Goal: Information Seeking & Learning: Learn about a topic

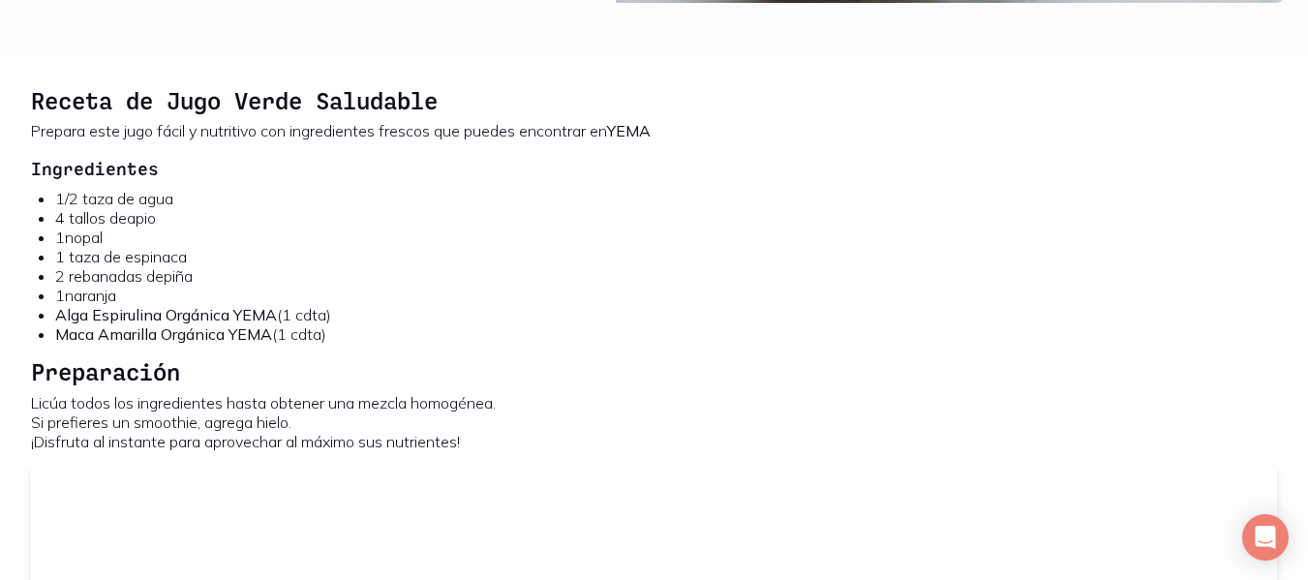
scroll to position [2227, 0]
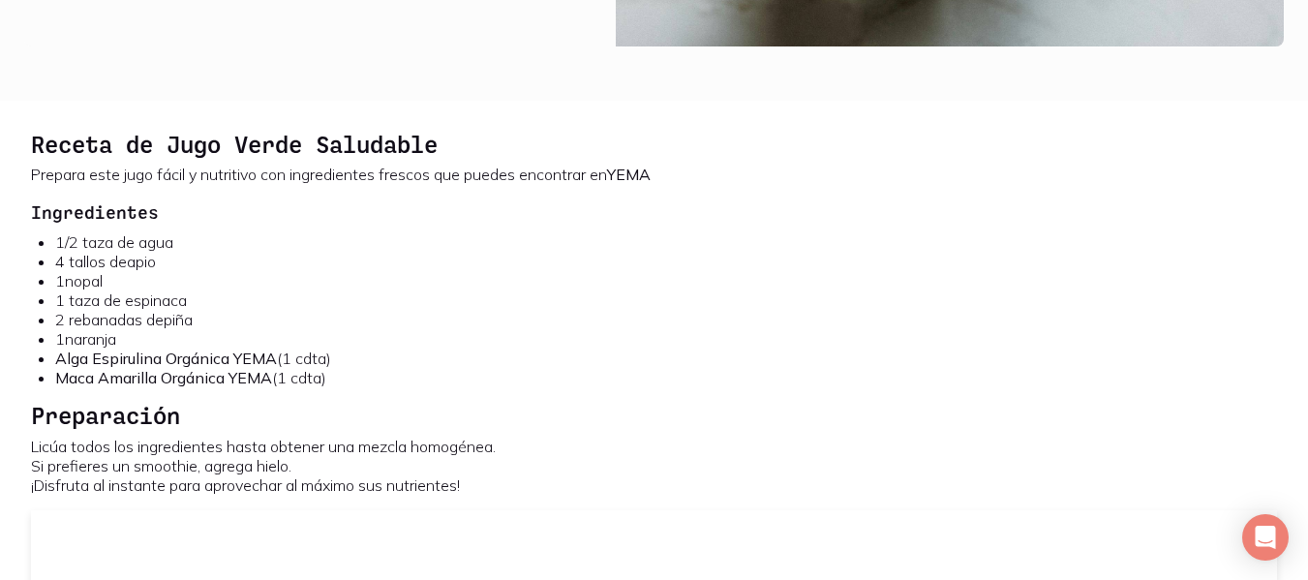
click at [745, 352] on li "Alga Espirulina Orgánica YEMA (1 cdta)" at bounding box center [666, 358] width 1222 height 19
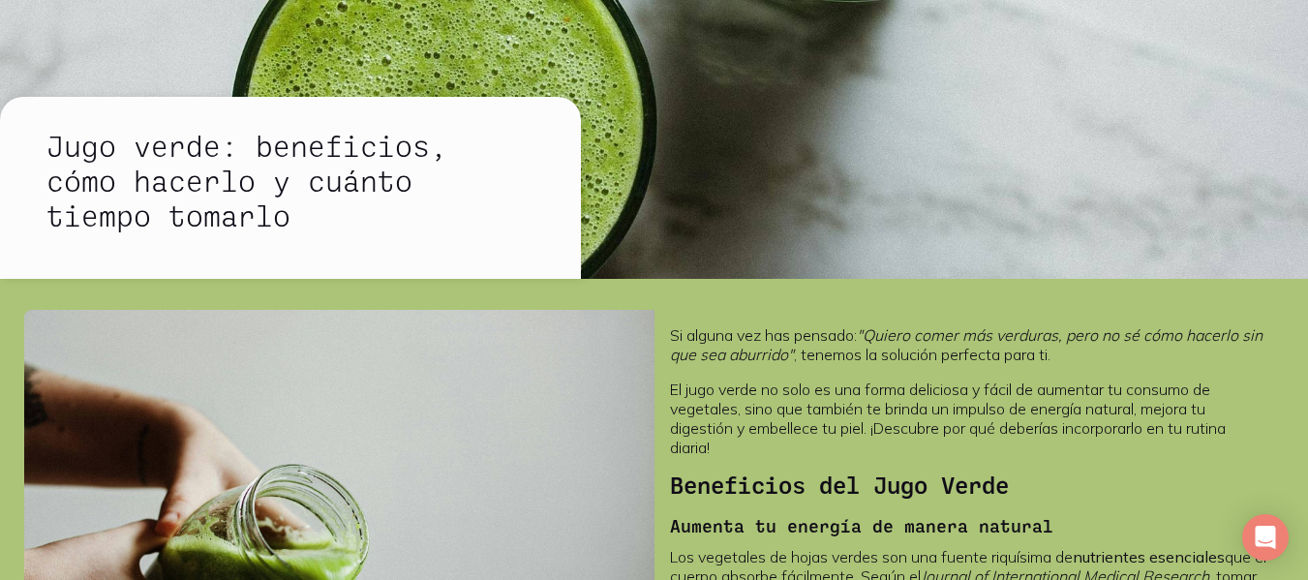
scroll to position [0, 0]
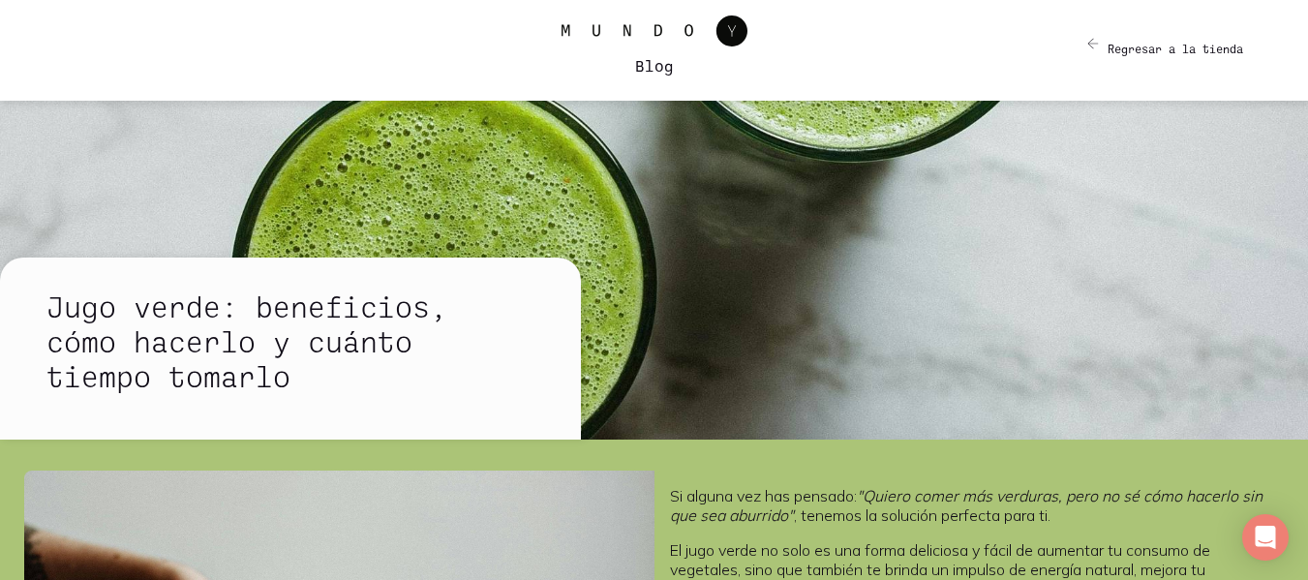
click at [655, 32] on icon at bounding box center [655, 30] width 186 height 31
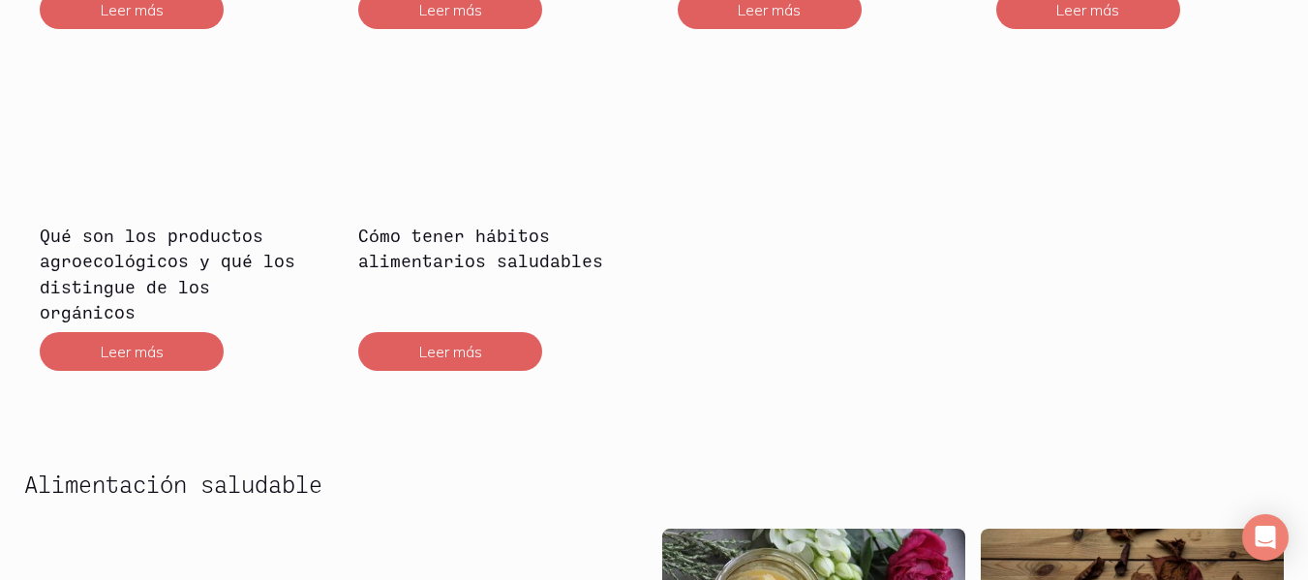
scroll to position [6004, 0]
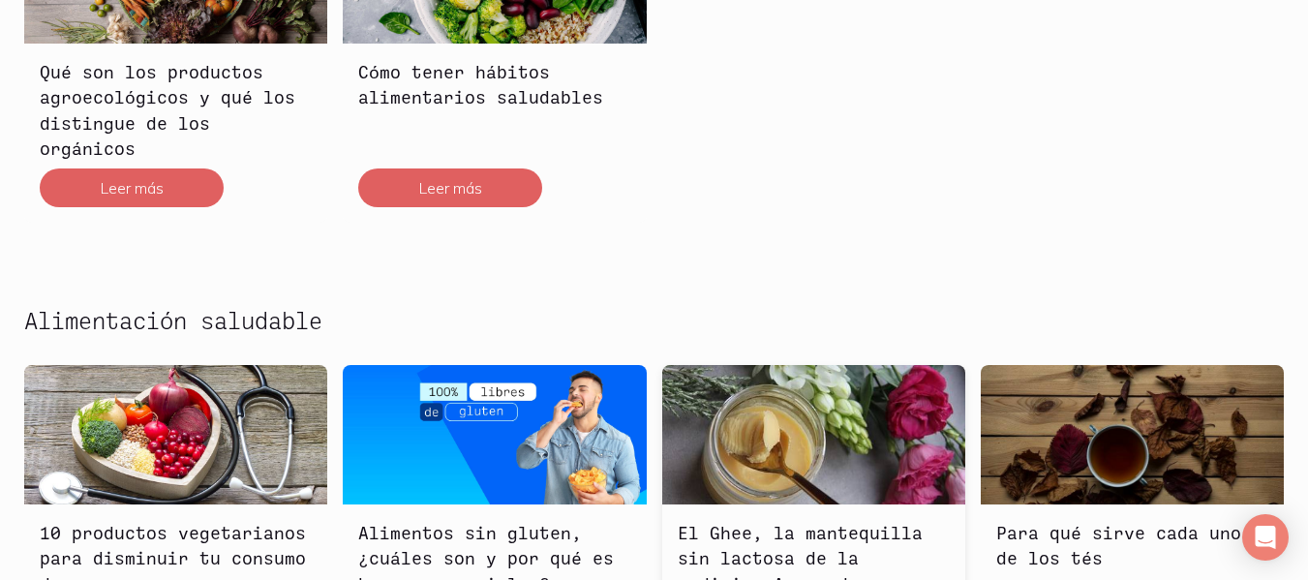
click at [798, 520] on h3 "El Ghee, la mantequilla sin lactosa de la medicina Ayurveda" at bounding box center [814, 558] width 272 height 77
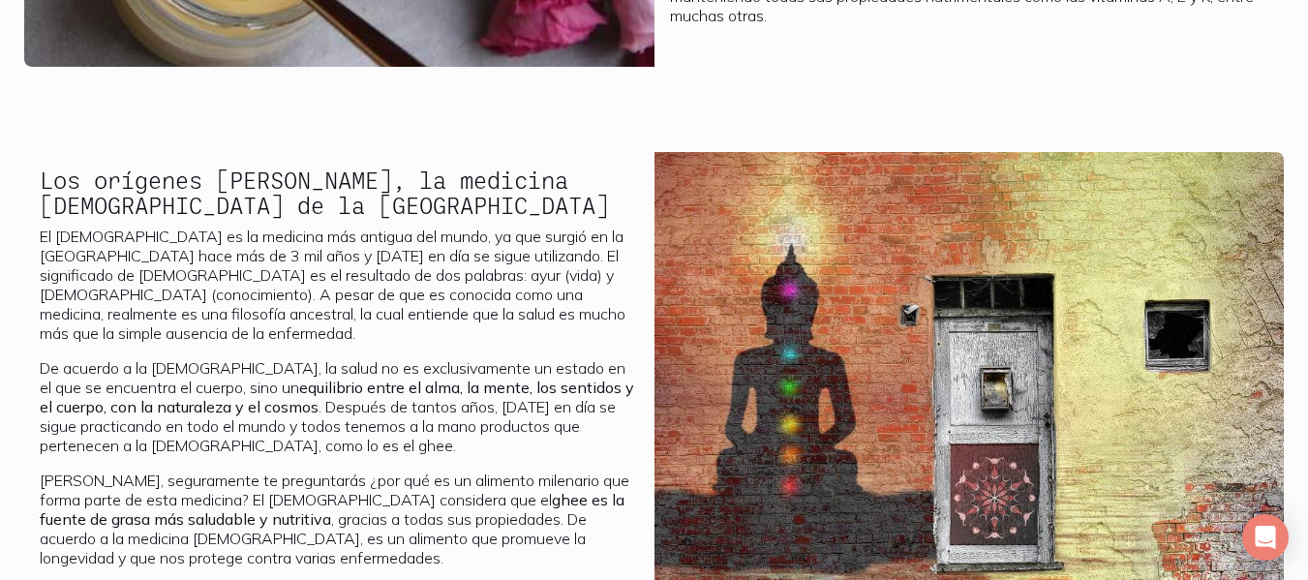
scroll to position [968, 0]
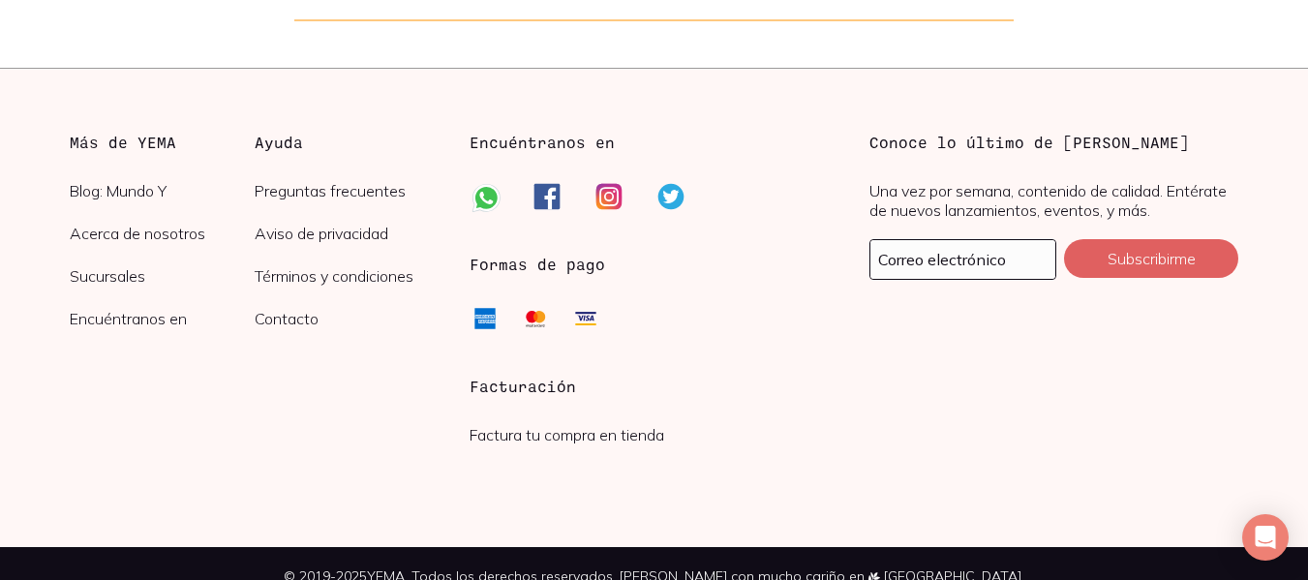
scroll to position [5977, 0]
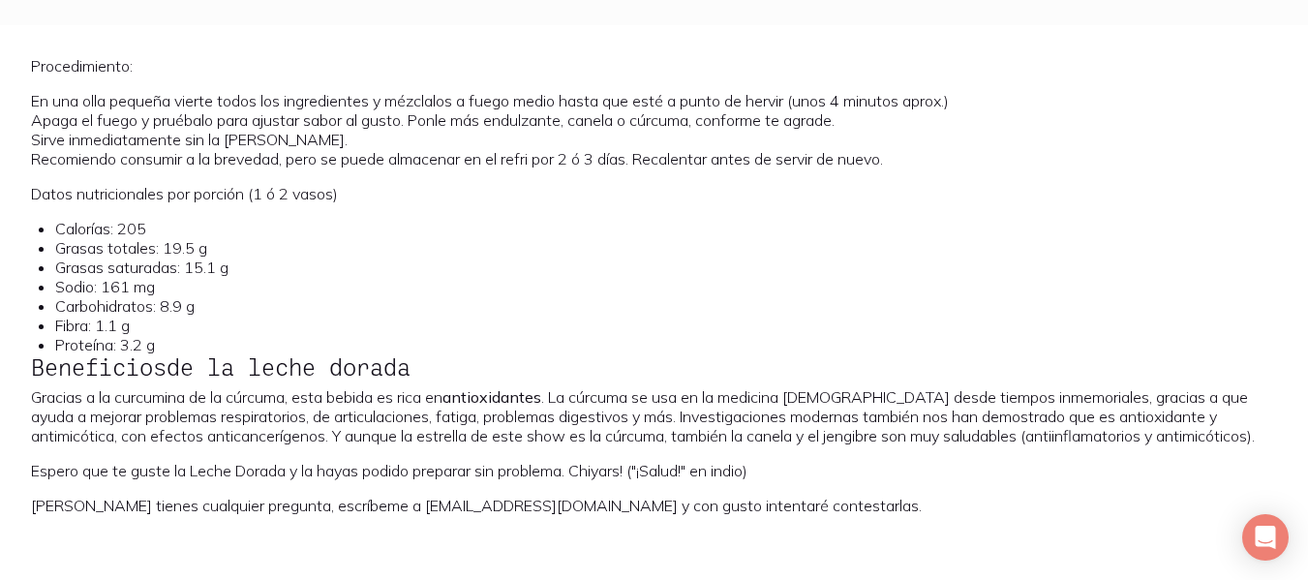
scroll to position [1259, 0]
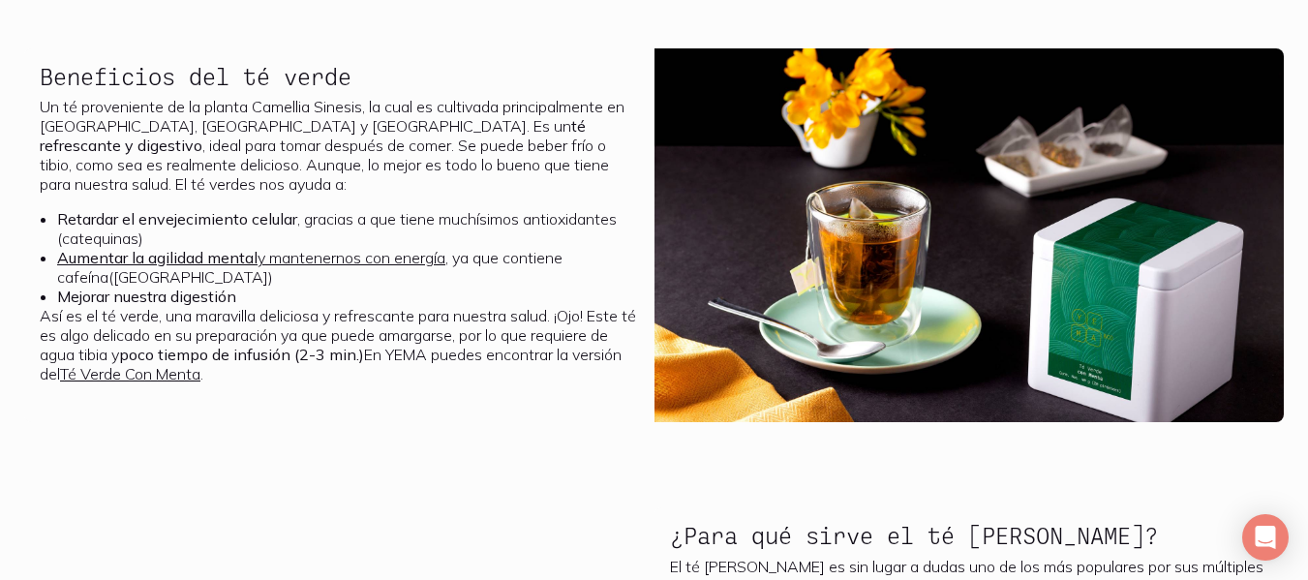
scroll to position [968, 0]
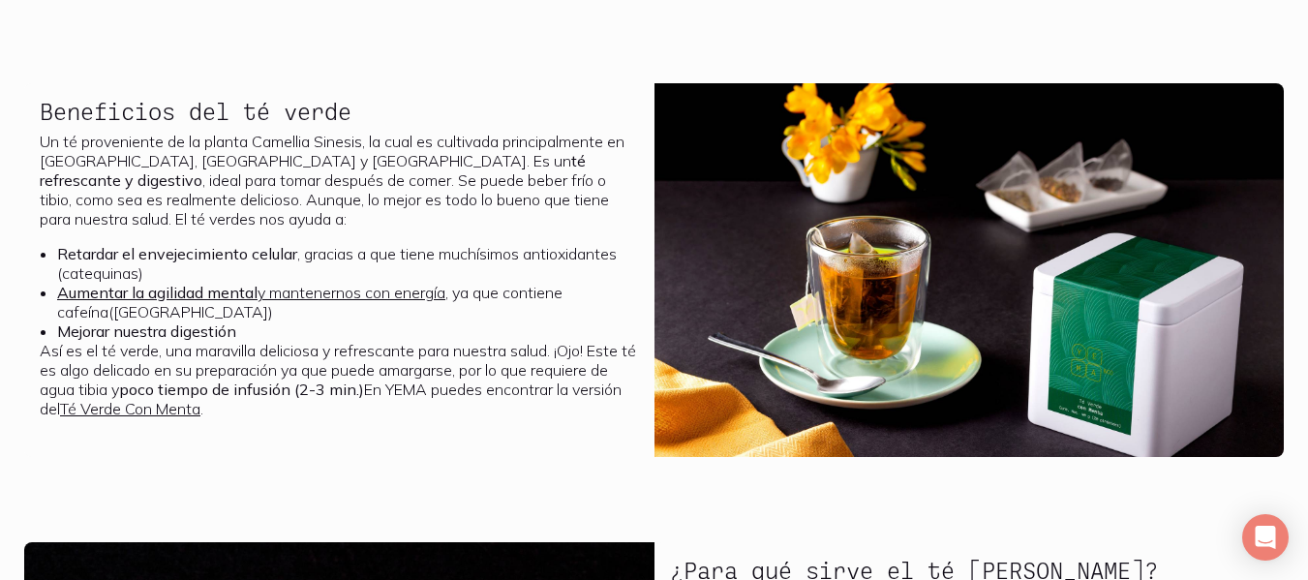
click at [1293, 328] on div "Beneficios del té verde Un té proveniente de la planta Camellia Sinesis, la cua…" at bounding box center [654, 281] width 1308 height 397
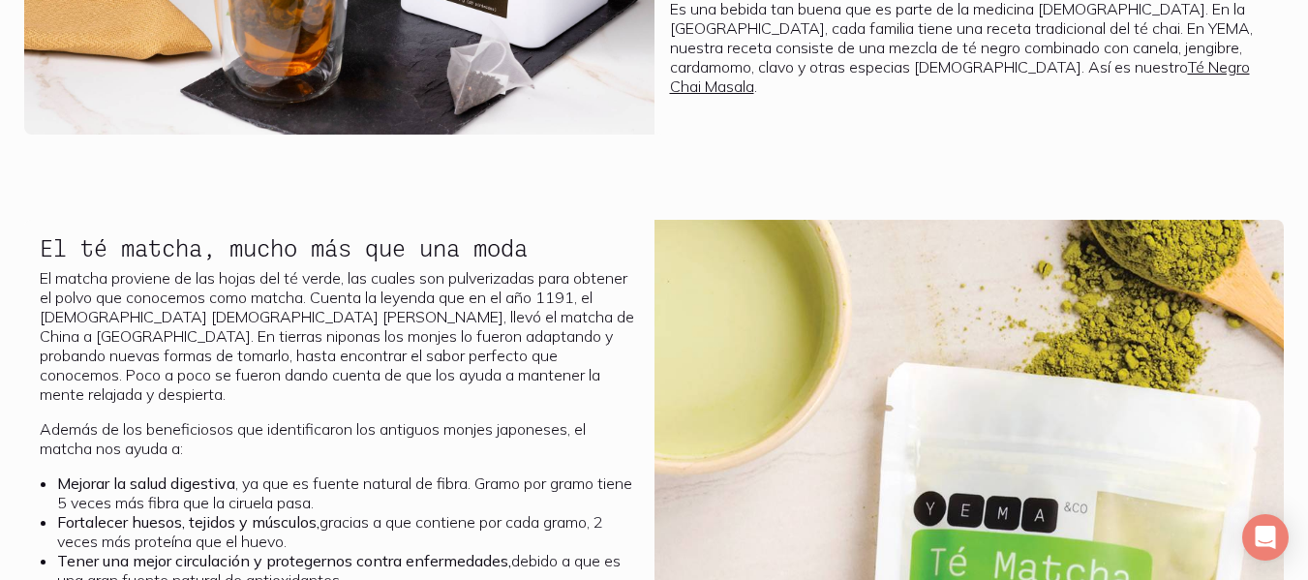
scroll to position [3389, 0]
